Goal: Task Accomplishment & Management: Complete application form

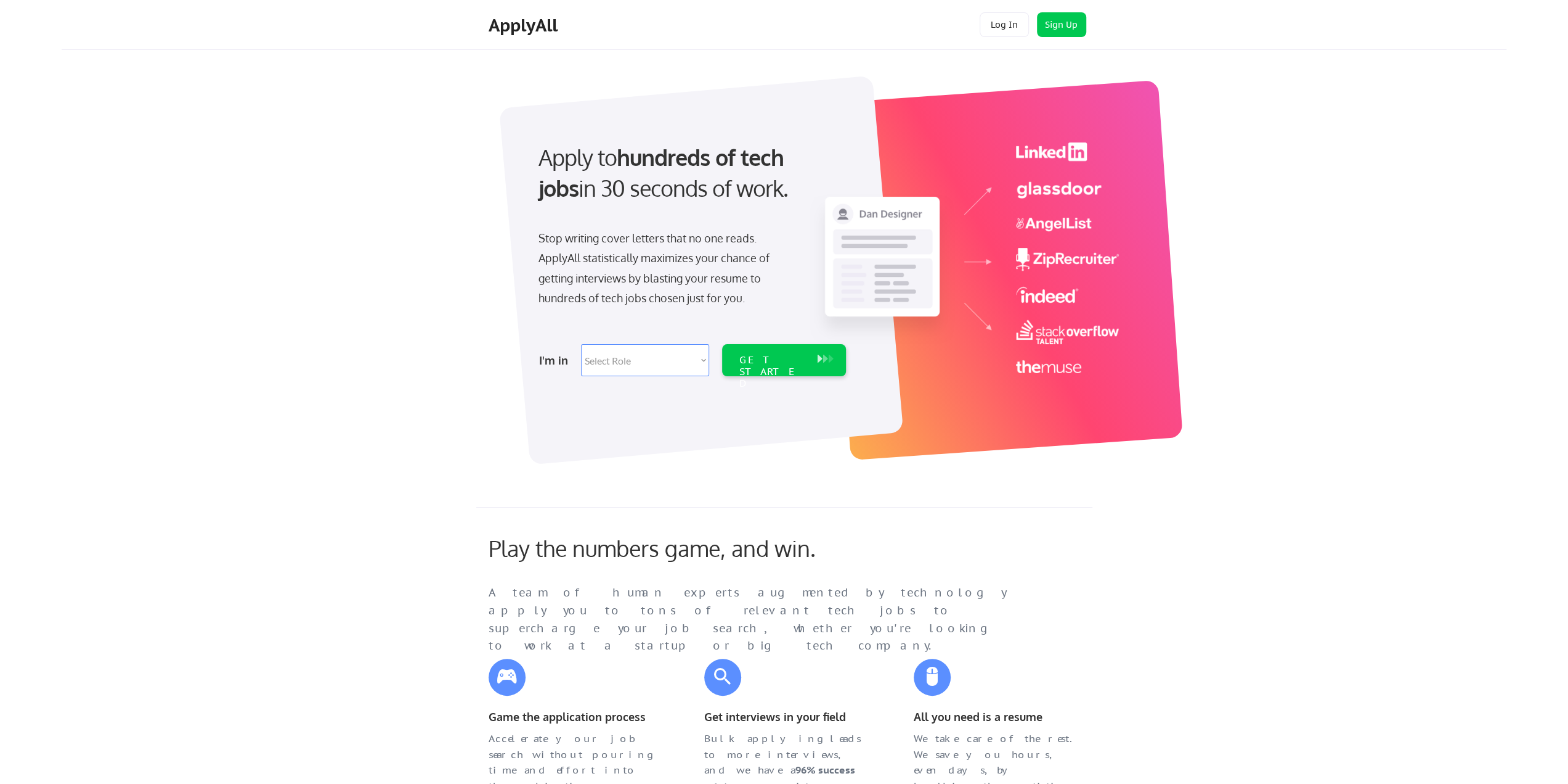
click at [704, 359] on select "Select Role Software Engineering Product Management Customer Success Sales UI/U…" at bounding box center [645, 360] width 128 height 32
select select ""sales0""
click at [581, 344] on select "Select Role Software Engineering Product Management Customer Success Sales UI/U…" at bounding box center [645, 360] width 128 height 32
select select ""sales0""
click at [784, 361] on div "GET STARTED" at bounding box center [772, 372] width 66 height 36
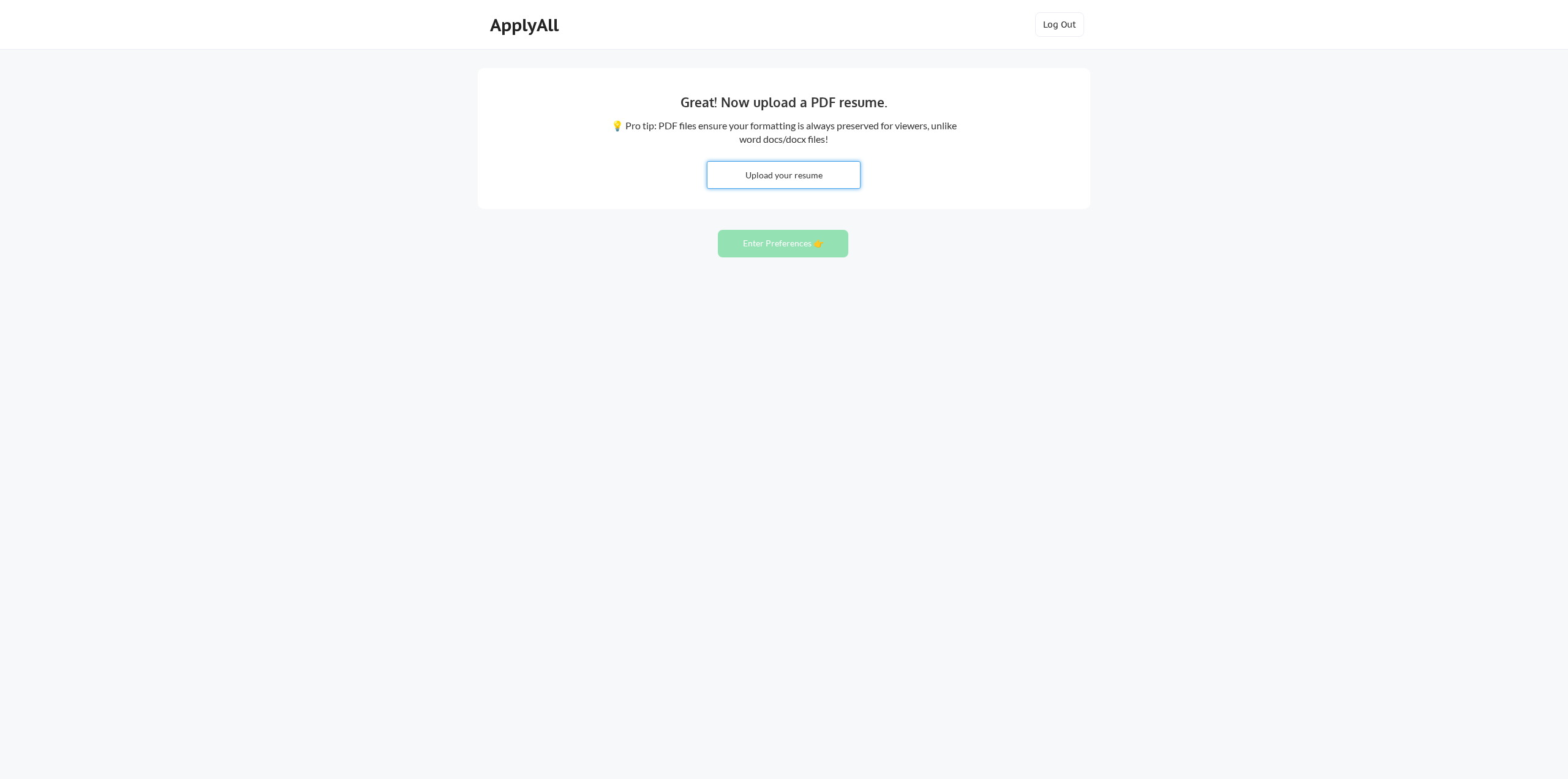
click at [789, 182] on input "file" at bounding box center [784, 175] width 153 height 26
type input "C:\fakepath\Rice Resume 2025.pdf"
click at [778, 245] on button "Enter Preferences 👉" at bounding box center [783, 243] width 130 height 27
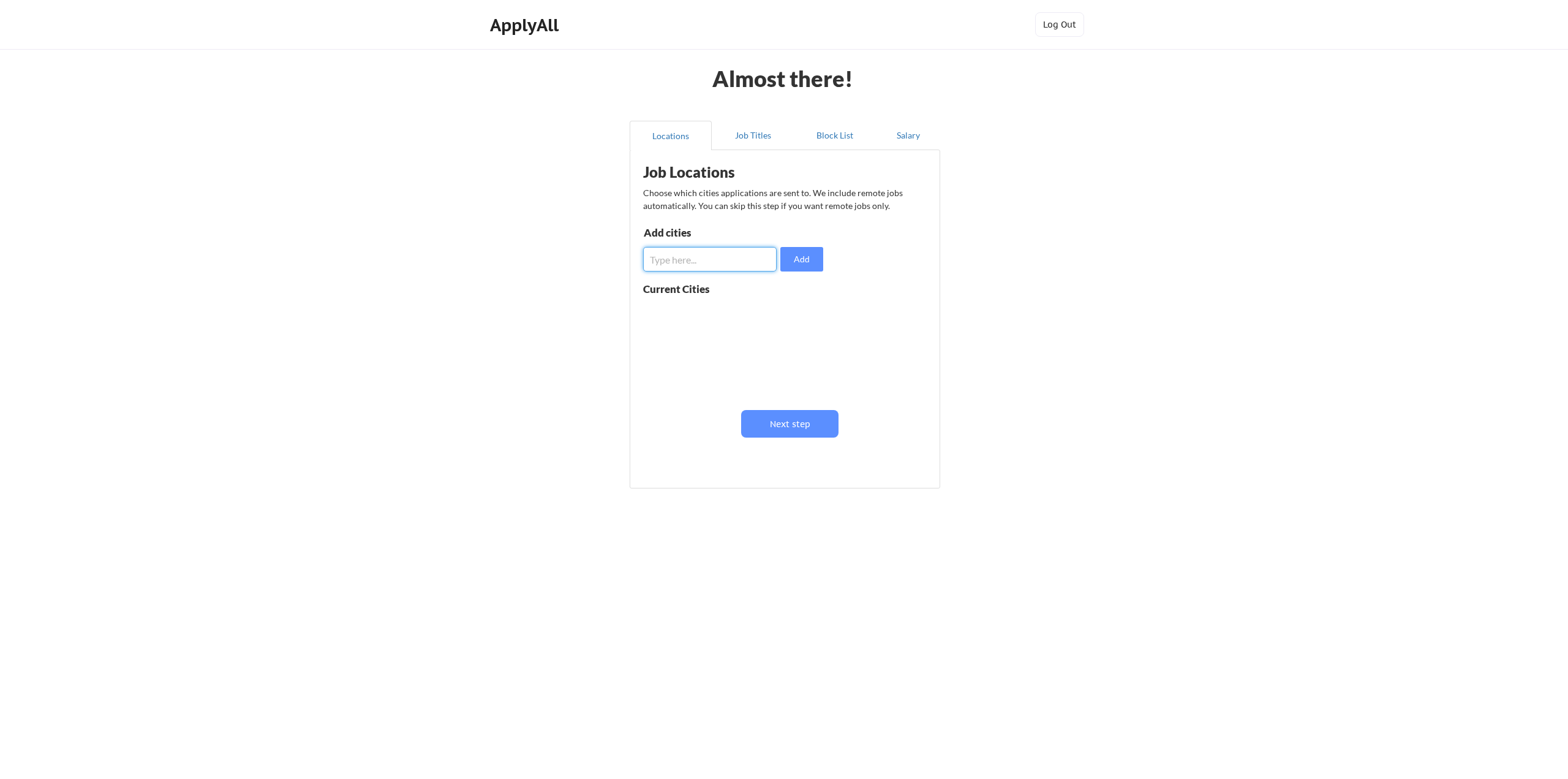
click at [675, 249] on input "input" at bounding box center [709, 259] width 133 height 25
type input "Chicago, IL"
click at [801, 261] on button "Add" at bounding box center [801, 259] width 42 height 25
click at [803, 421] on button "Next step" at bounding box center [789, 423] width 97 height 27
click at [709, 268] on input "input" at bounding box center [712, 262] width 134 height 25
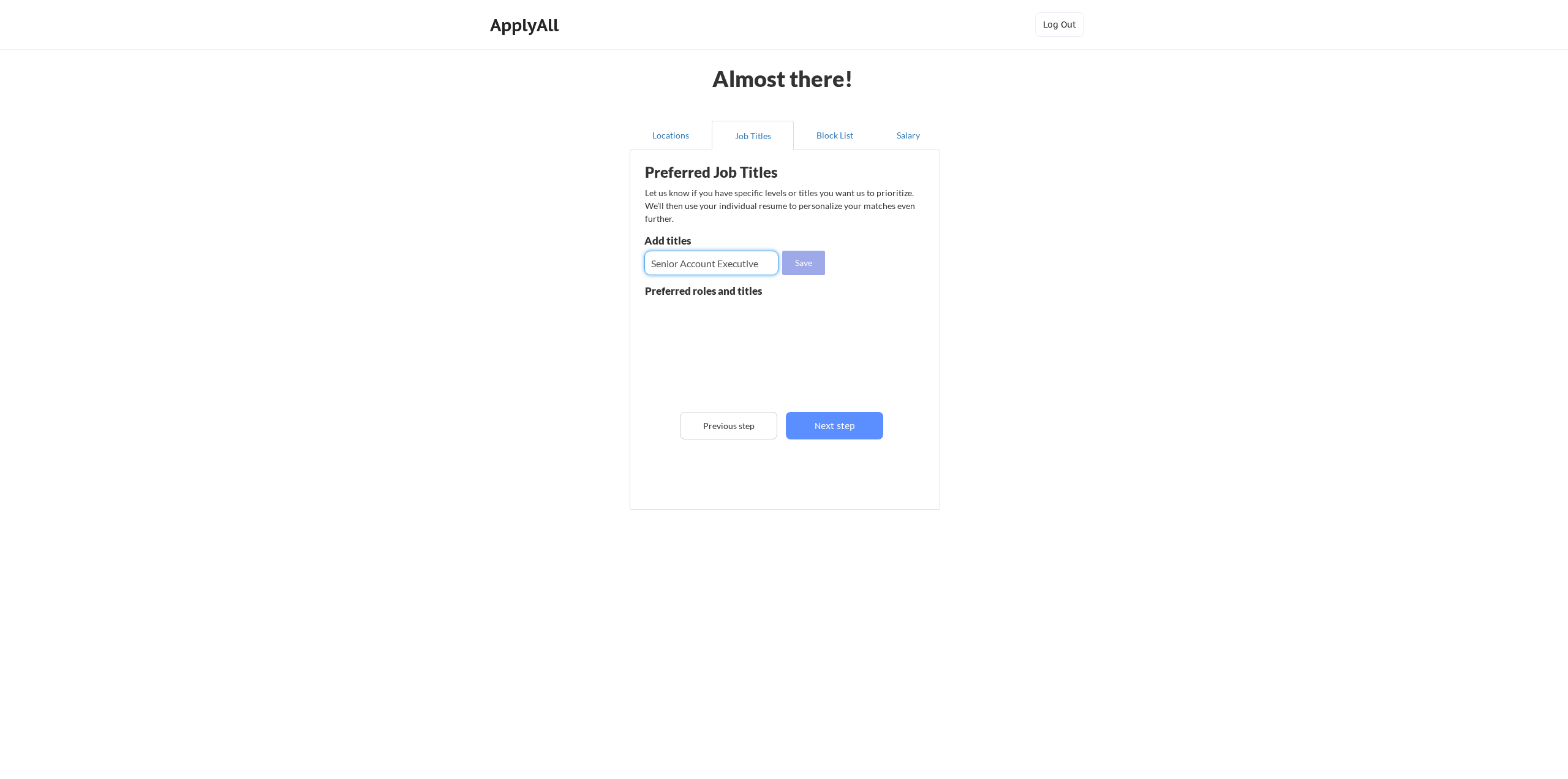
type input "Senior Account Executive"
click at [797, 262] on button "Save" at bounding box center [803, 262] width 42 height 25
click at [839, 427] on button "Next step" at bounding box center [834, 425] width 97 height 27
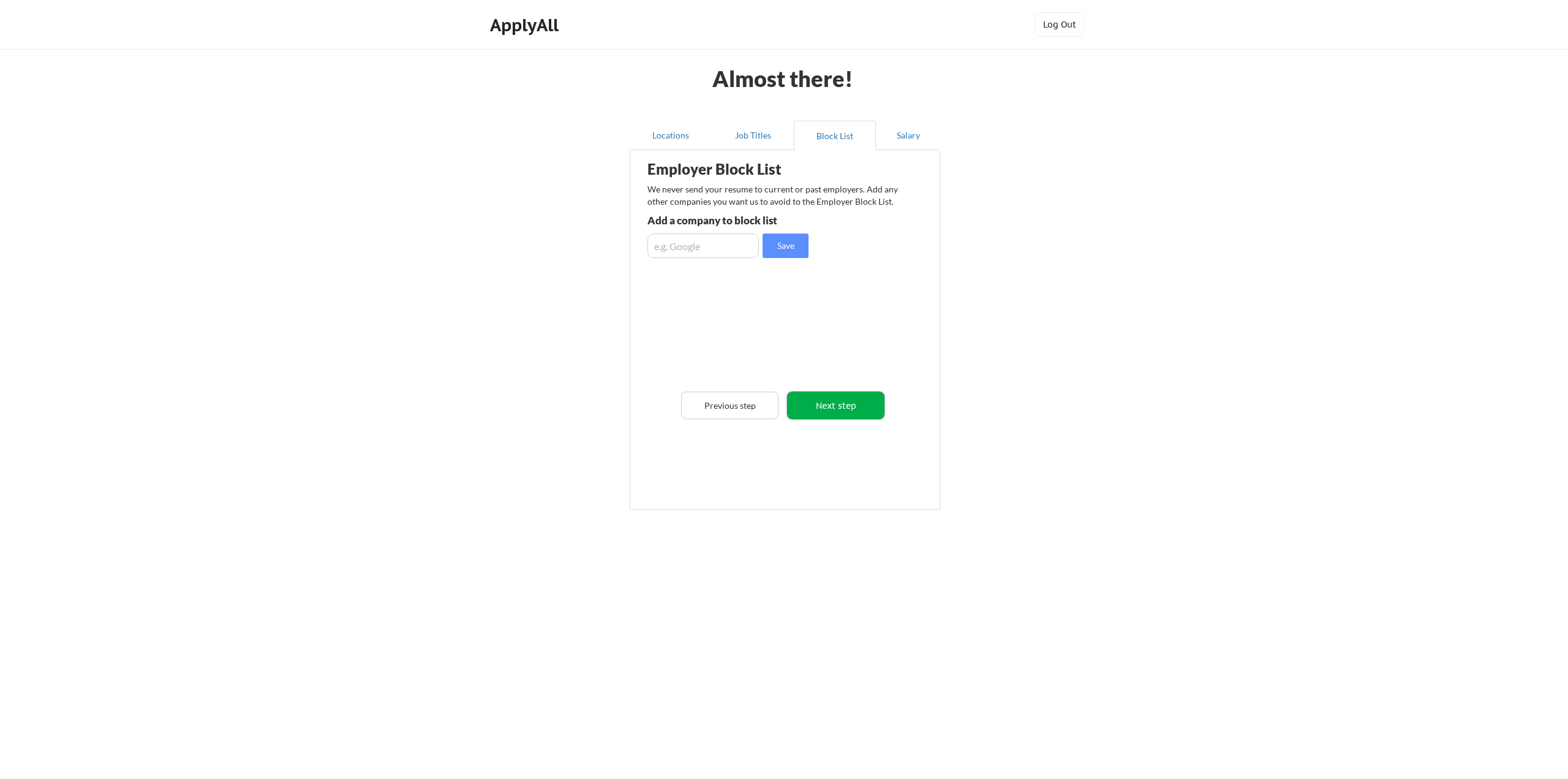
click at [851, 398] on button "Next step" at bounding box center [835, 405] width 97 height 27
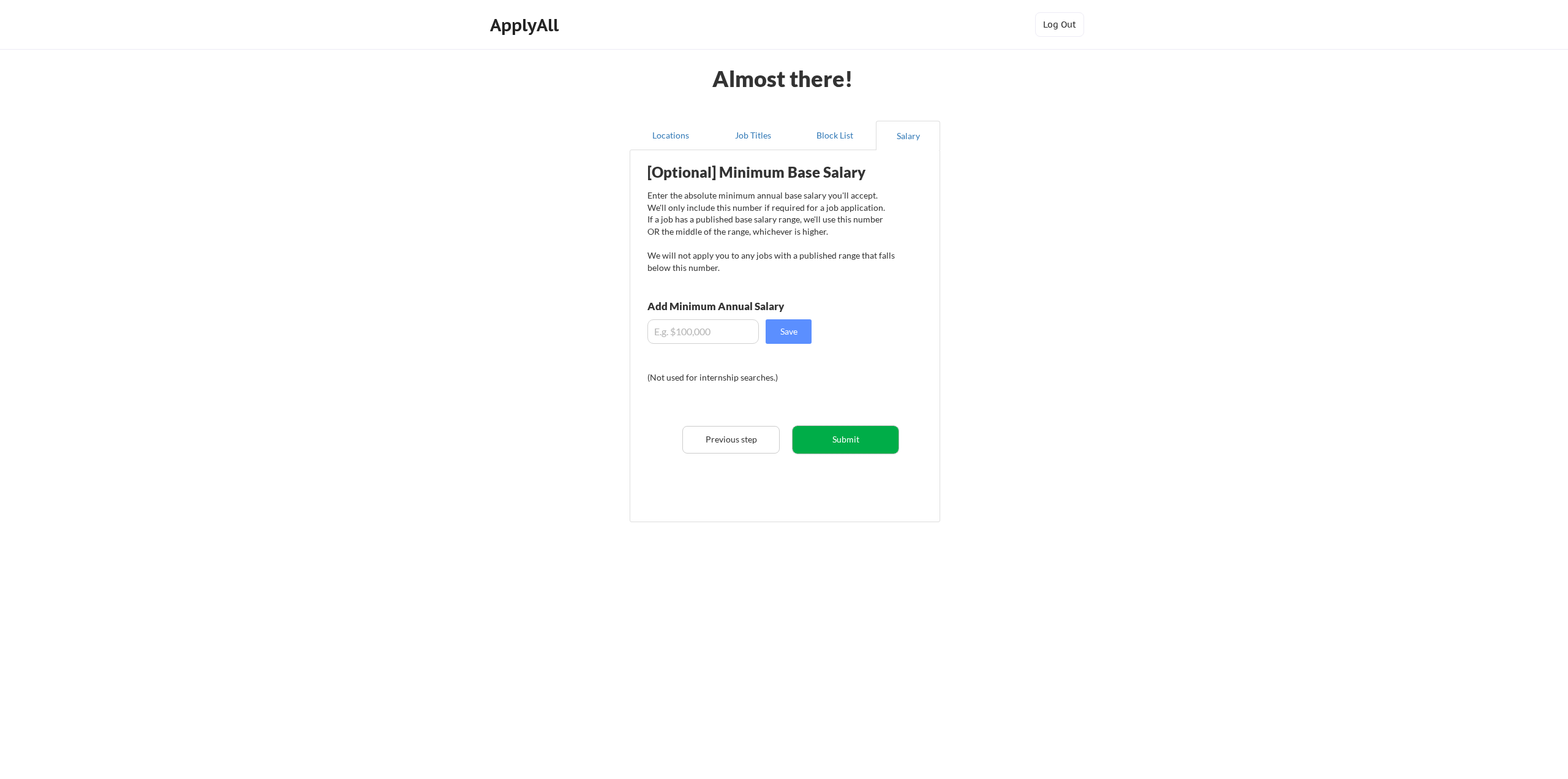
click at [857, 437] on button "Submit" at bounding box center [846, 439] width 106 height 27
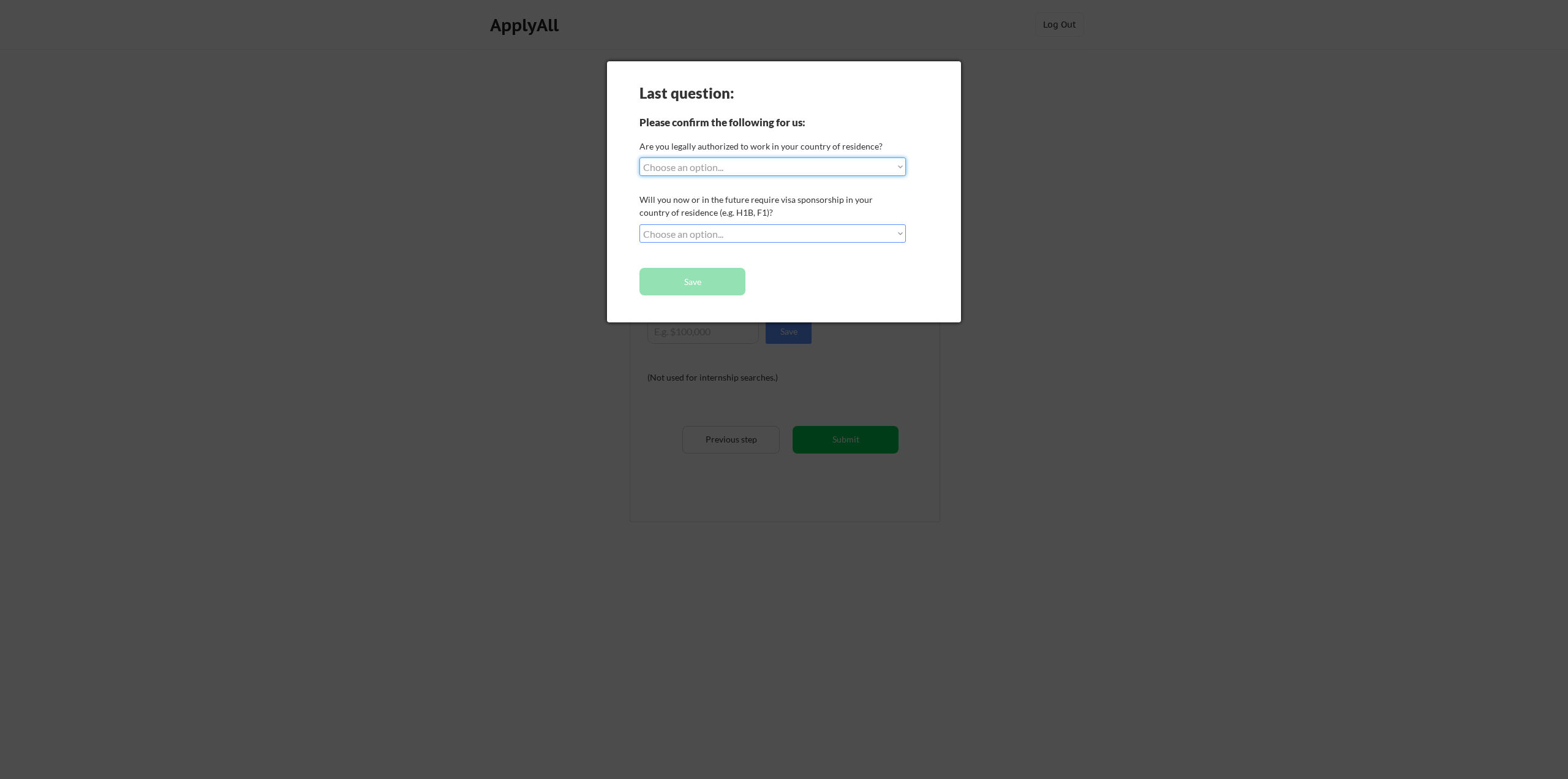
click at [899, 166] on select "Choose an option... Yes, I am a US Citizen Yes, I am a Canadian Citizen Yes, I …" at bounding box center [772, 166] width 266 height 18
select select ""yes__i_am_a_us_citizen""
click at [639, 158] on select "Choose an option... Yes, I am a US Citizen Yes, I am a Canadian Citizen Yes, I …" at bounding box center [772, 166] width 266 height 18
click at [783, 231] on select "Choose an option... No, I will not need sponsorship Yes, I will need sponsorship" at bounding box center [772, 232] width 266 height 18
select select ""no__i_will_not_need_sponsorship""
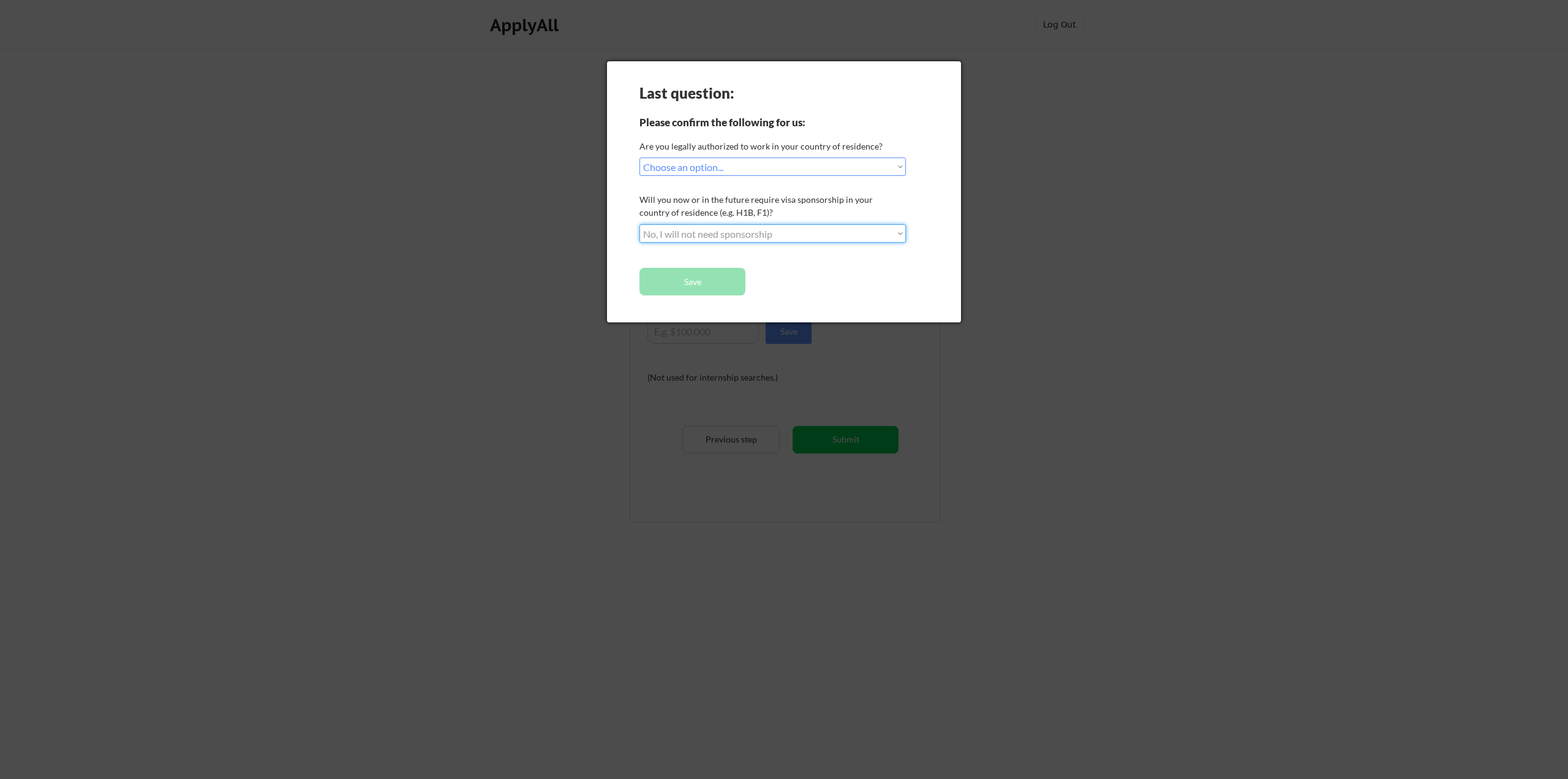
click at [639, 224] on select "Choose an option... No, I will not need sponsorship Yes, I will need sponsorship" at bounding box center [772, 232] width 266 height 18
click at [700, 279] on button "Save" at bounding box center [692, 281] width 106 height 27
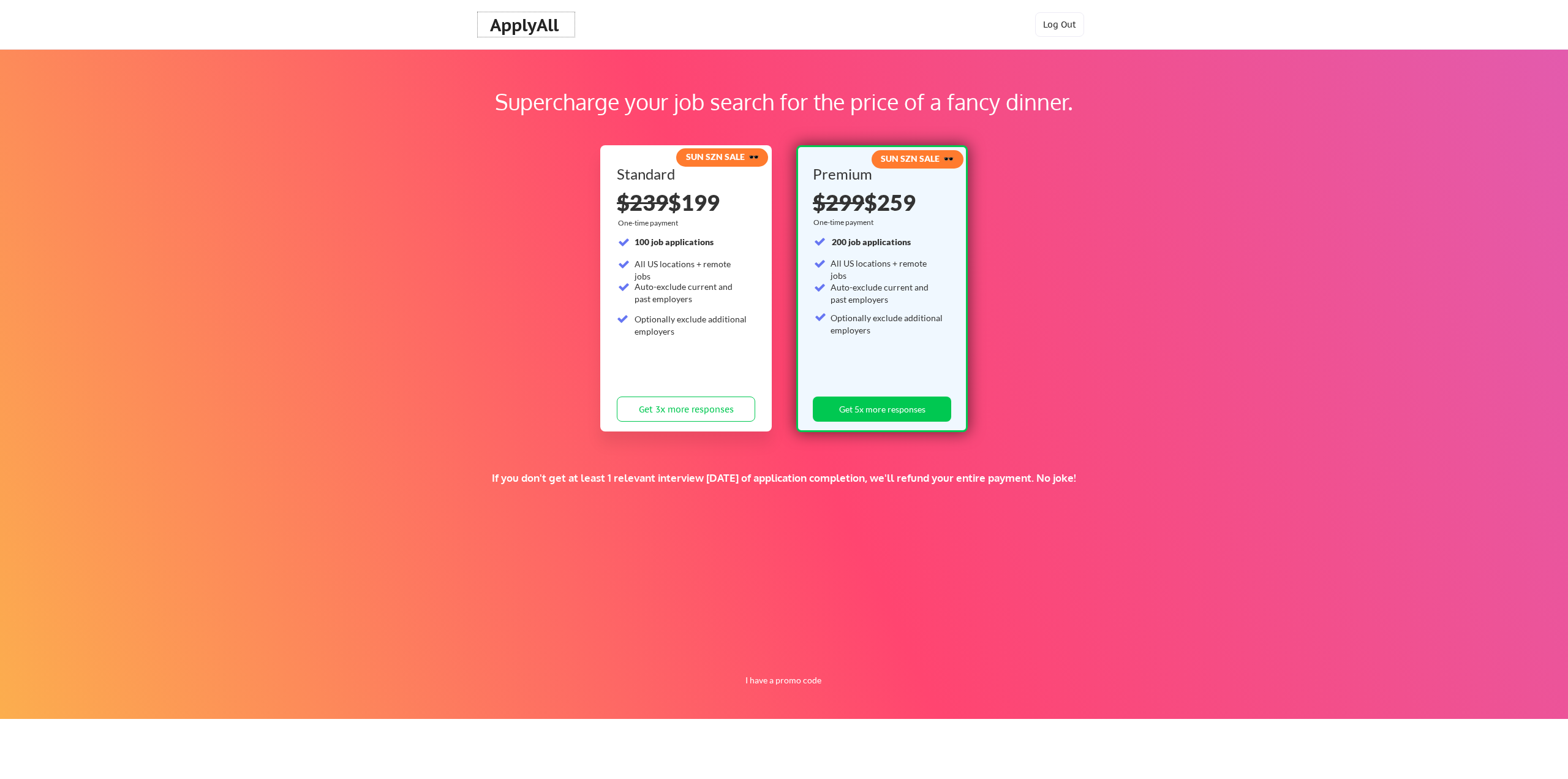
click at [533, 25] on div "ApplyAll" at bounding box center [526, 25] width 73 height 21
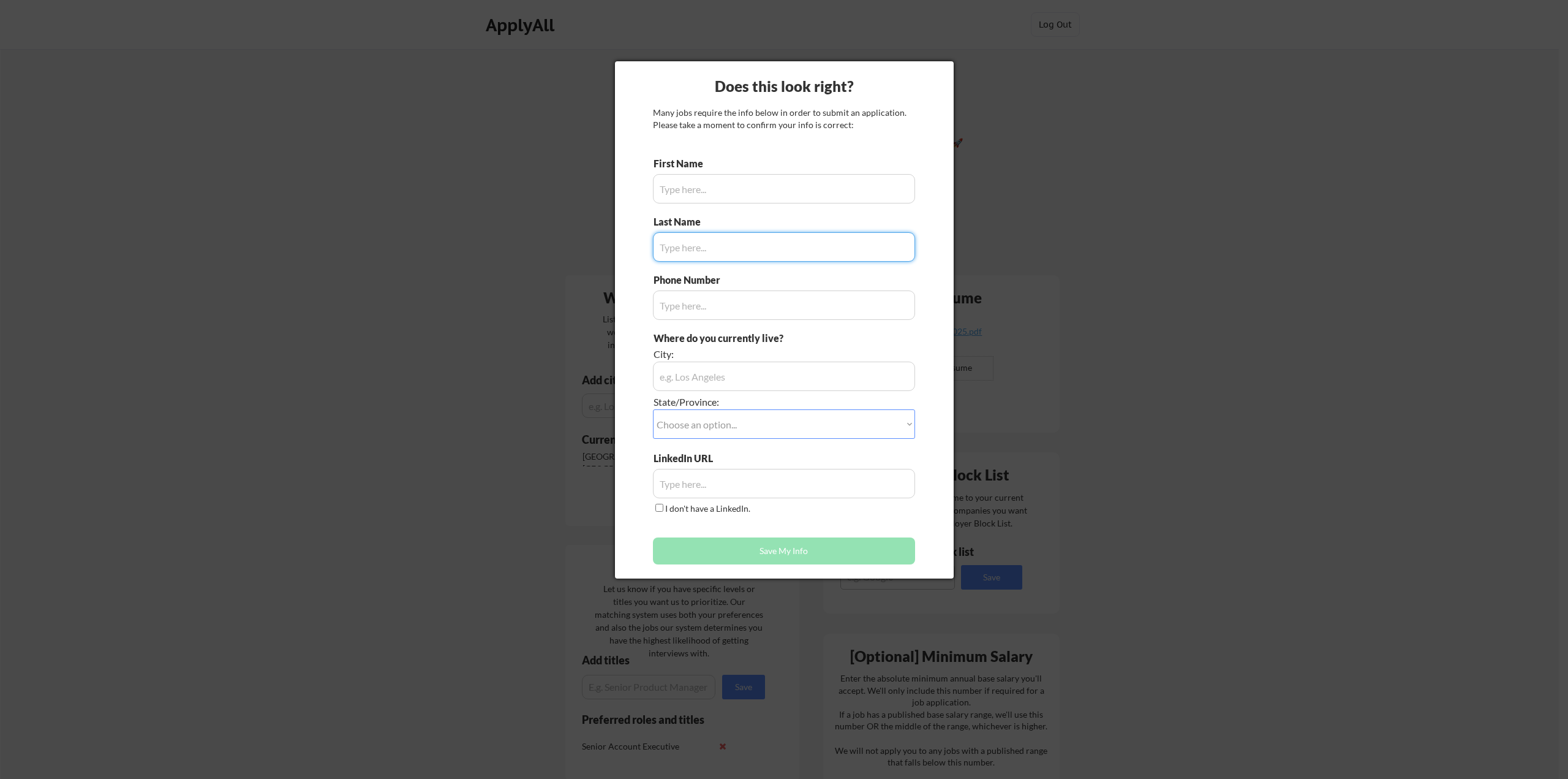
click at [691, 192] on input "input" at bounding box center [784, 188] width 262 height 29
type input "[PERSON_NAME]"
click at [699, 236] on input "input" at bounding box center [784, 246] width 262 height 29
type input "Rice"
type input "18478460667"
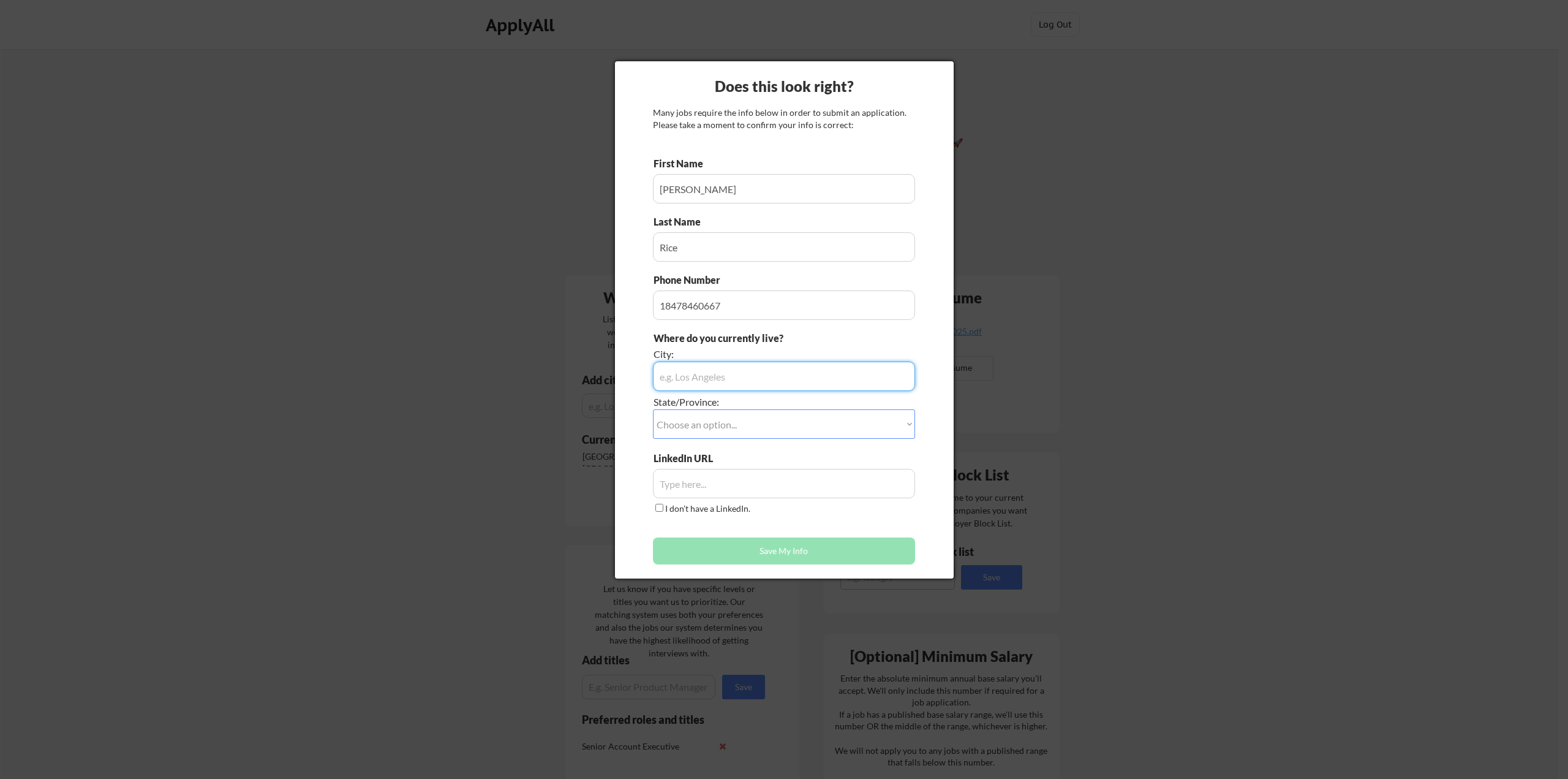
click at [712, 382] on input "input" at bounding box center [784, 376] width 262 height 29
type input "Chicago"
click at [712, 429] on select "Choose an option... Other/Not Applicable Alabama Alaska Alberta Arizona Arkansa…" at bounding box center [784, 423] width 262 height 29
select select ""Illinois""
click at [653, 409] on select "Choose an option... Other/Not Applicable Alabama Alaska Alberta Arizona Arkansa…" at bounding box center [784, 423] width 262 height 29
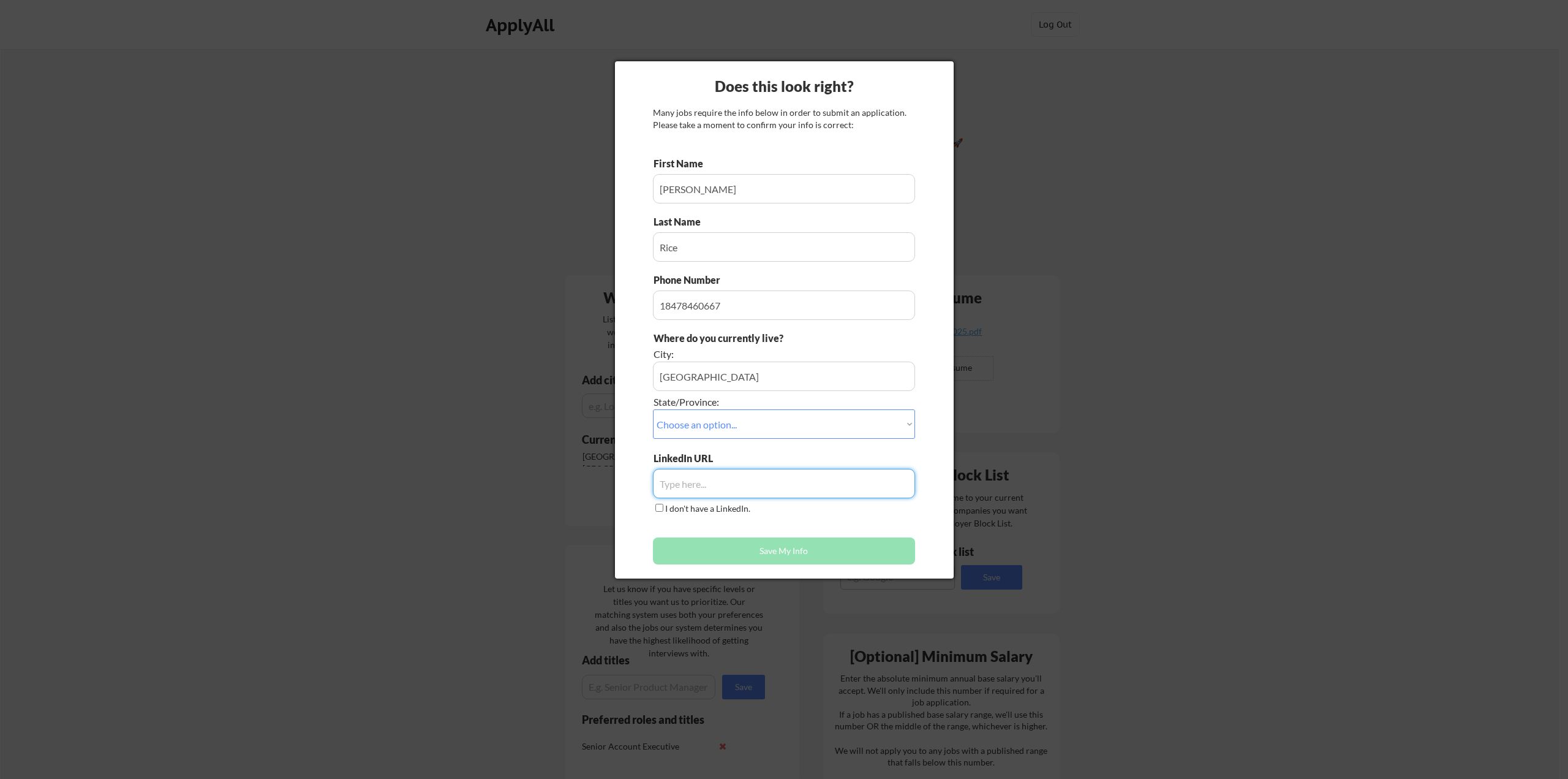
click at [706, 480] on input "input" at bounding box center [784, 483] width 262 height 29
paste input "https://www.linkedin.com/in/jnrice"
type input "https://www.linkedin.com/in/jnrice"
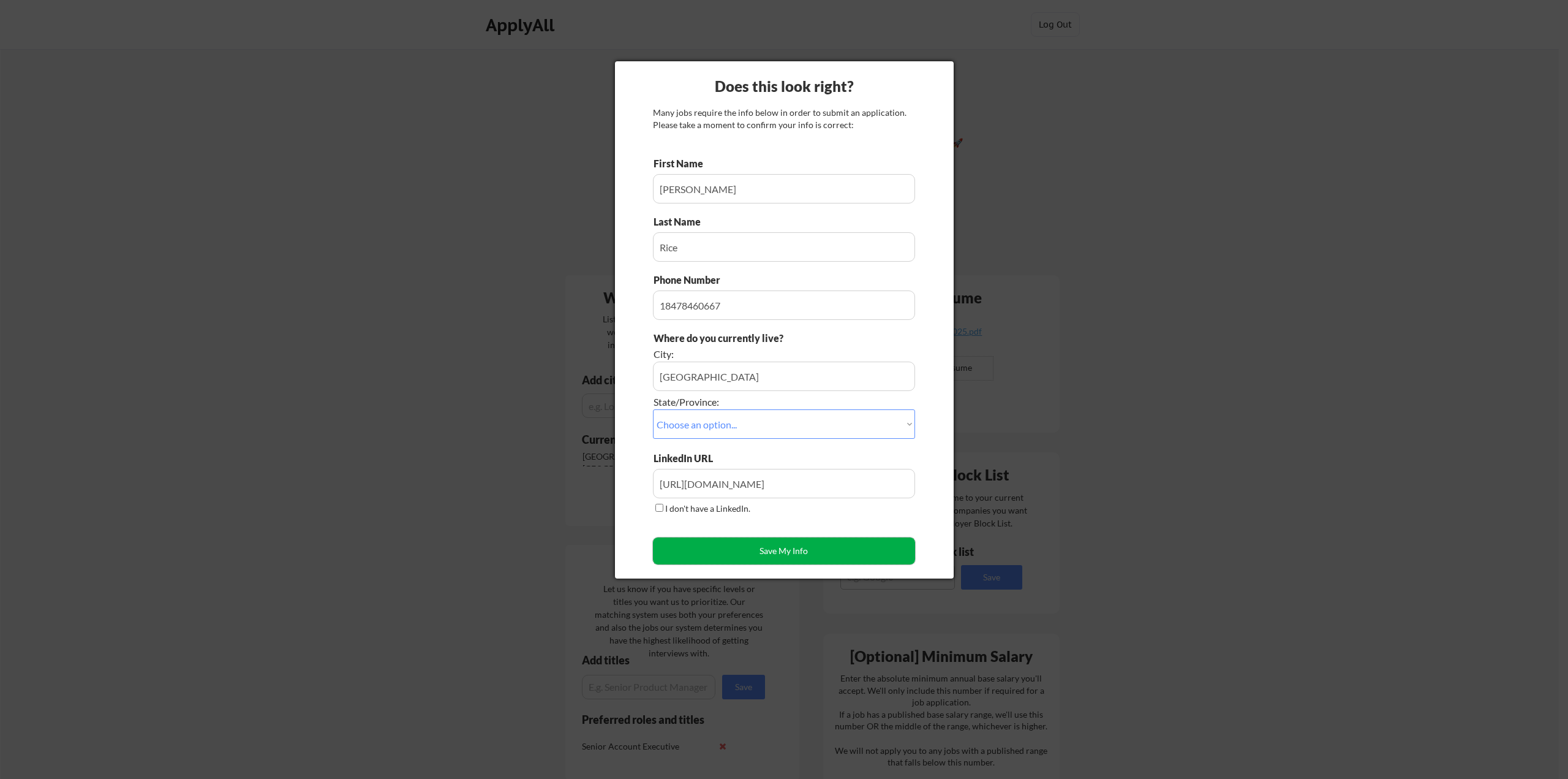
click at [719, 550] on button "Save My Info" at bounding box center [784, 550] width 262 height 27
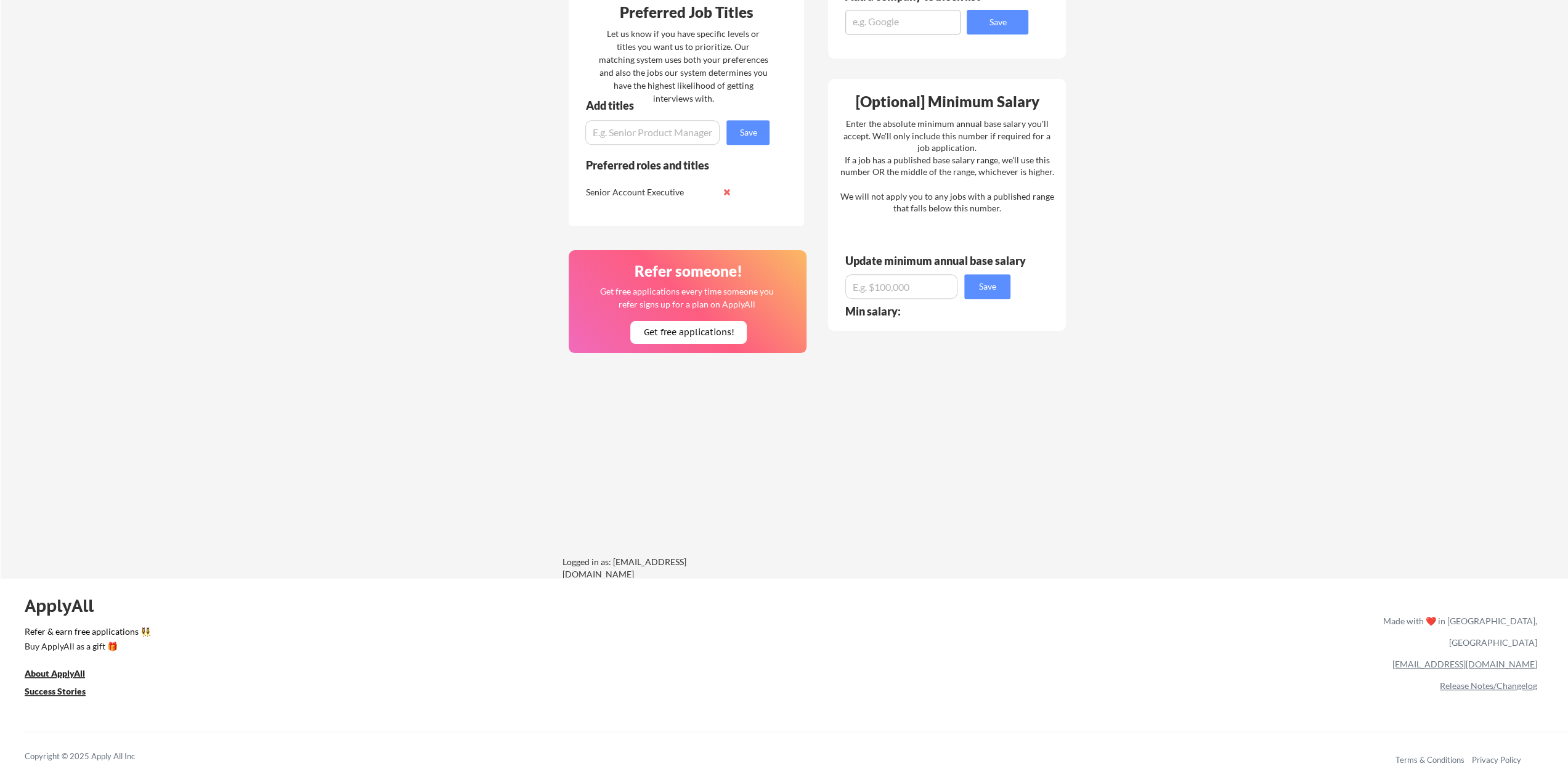
scroll to position [559, 0]
click at [69, 673] on u "About ApplyAll" at bounding box center [55, 671] width 61 height 10
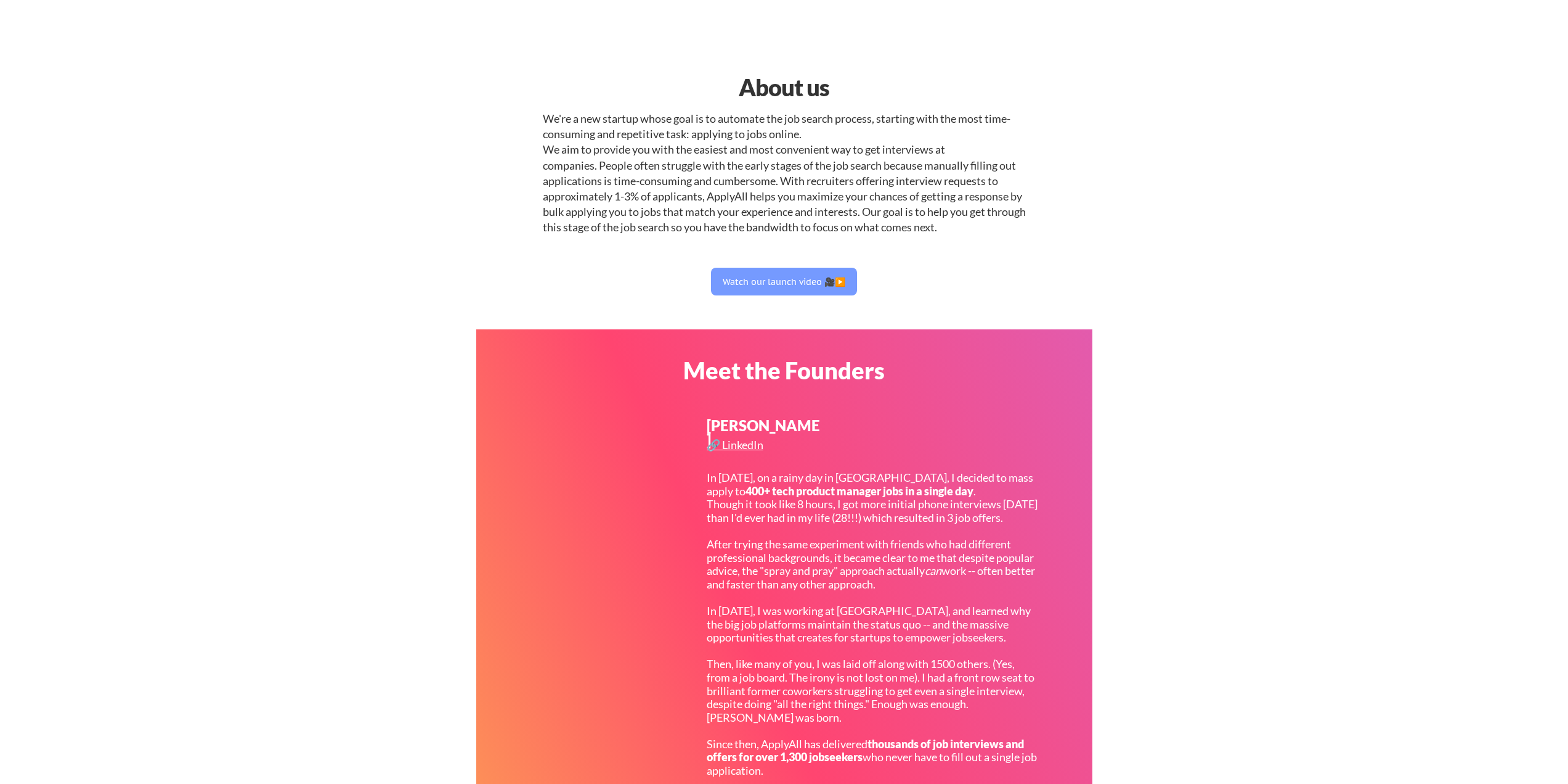
select select ""sales0""
